Goal: Navigation & Orientation: Find specific page/section

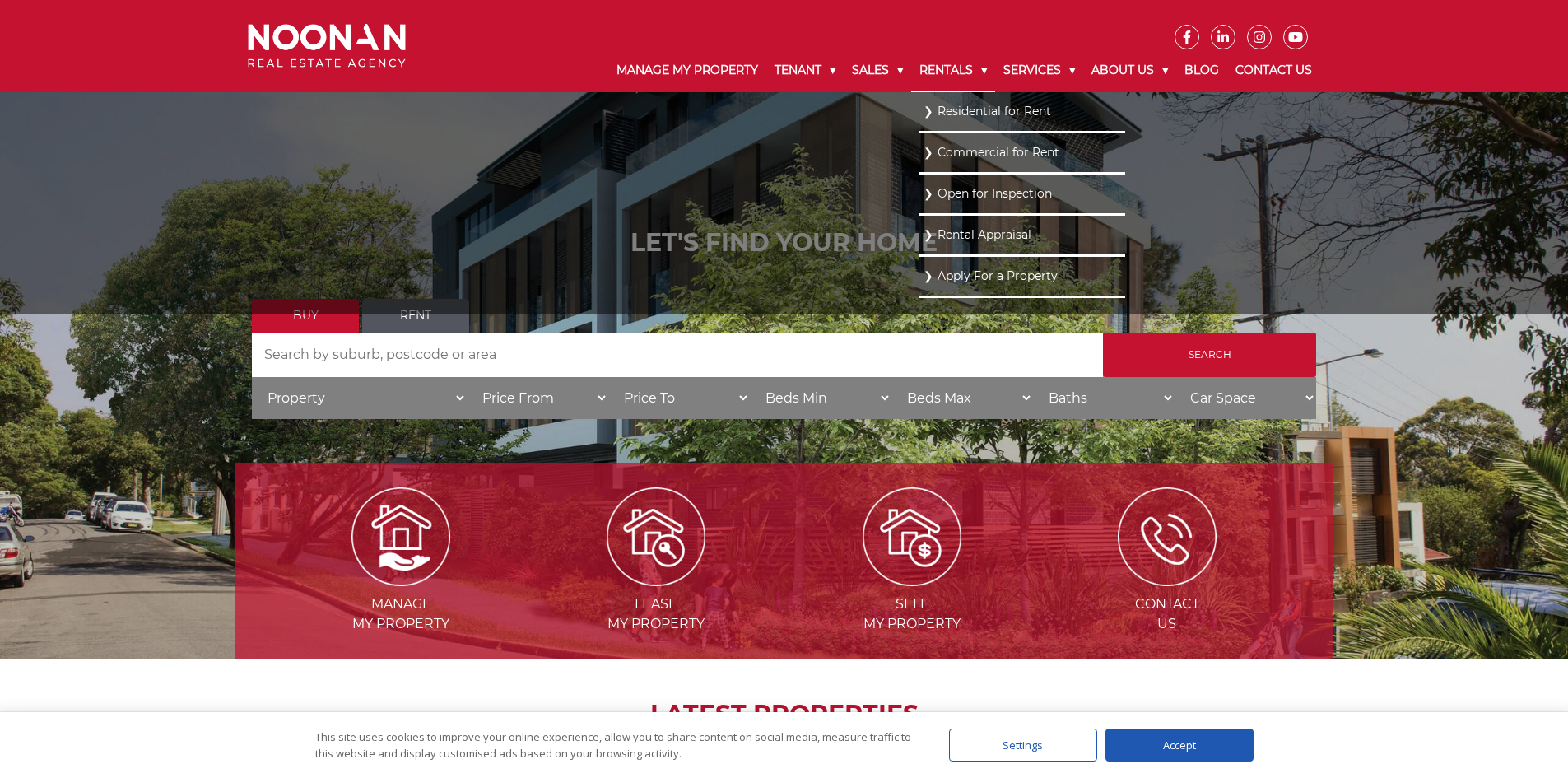
click at [936, 66] on link "Rentals" at bounding box center [953, 71] width 84 height 43
click at [931, 105] on link "Residential for Rent" at bounding box center [1022, 111] width 197 height 22
